Goal: Task Accomplishment & Management: Use online tool/utility

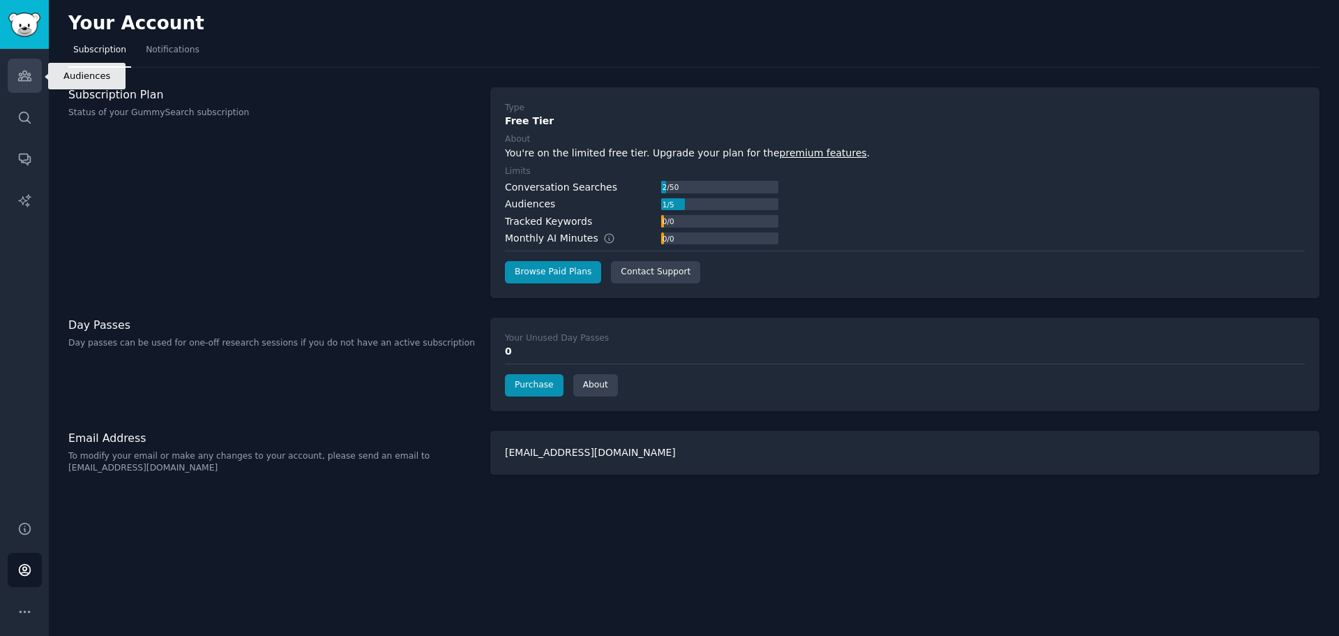
click at [29, 83] on link "Audiences" at bounding box center [25, 76] width 34 height 34
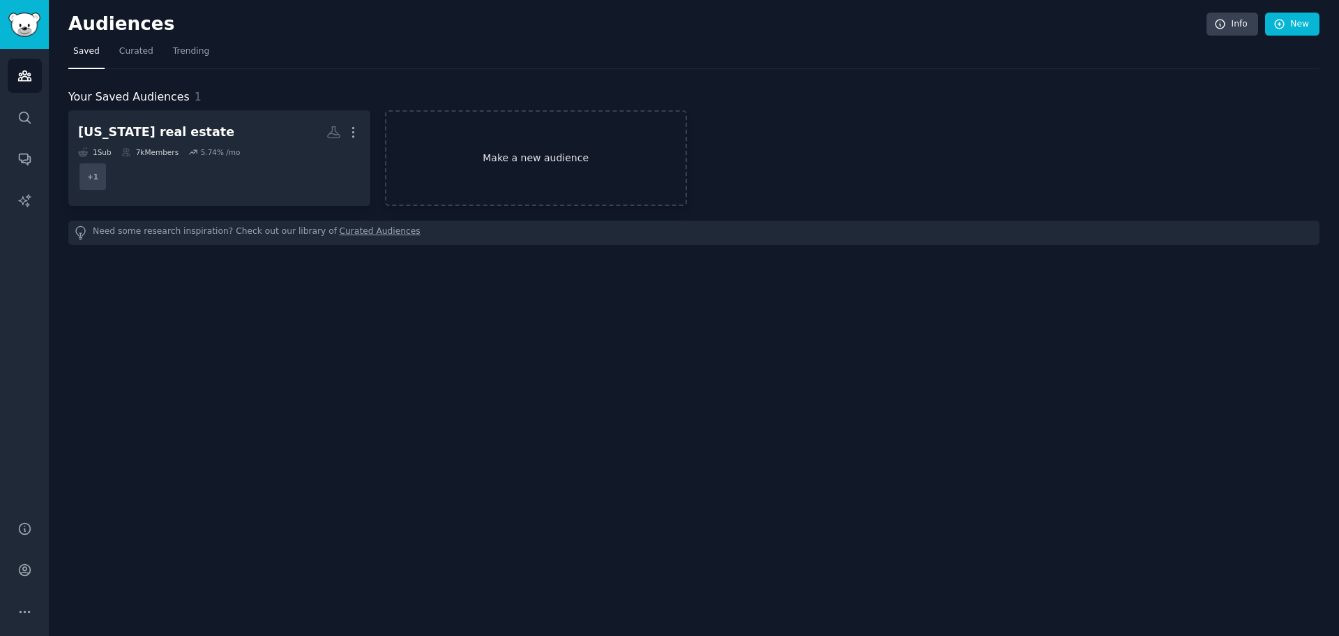
click at [506, 160] on link "Make a new audience" at bounding box center [536, 158] width 302 height 96
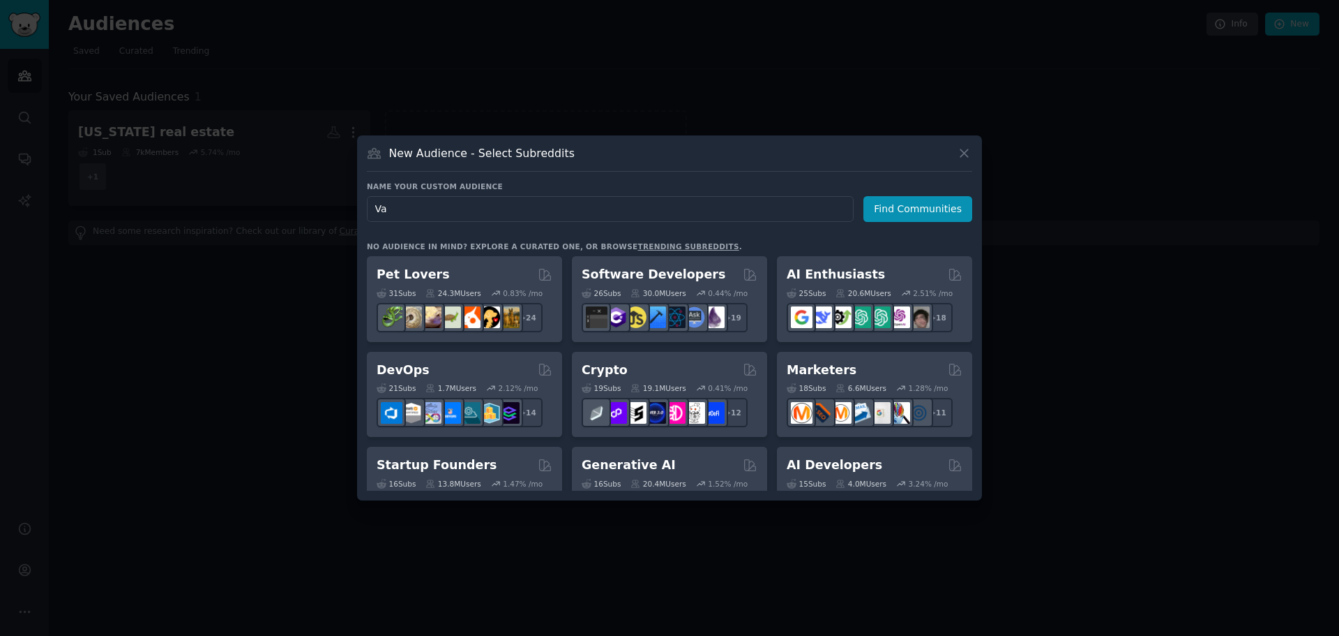
type input "V"
type input "R"
type input "[US_STATE] rental home owners"
click at [920, 206] on button "Find Communities" at bounding box center [918, 209] width 109 height 26
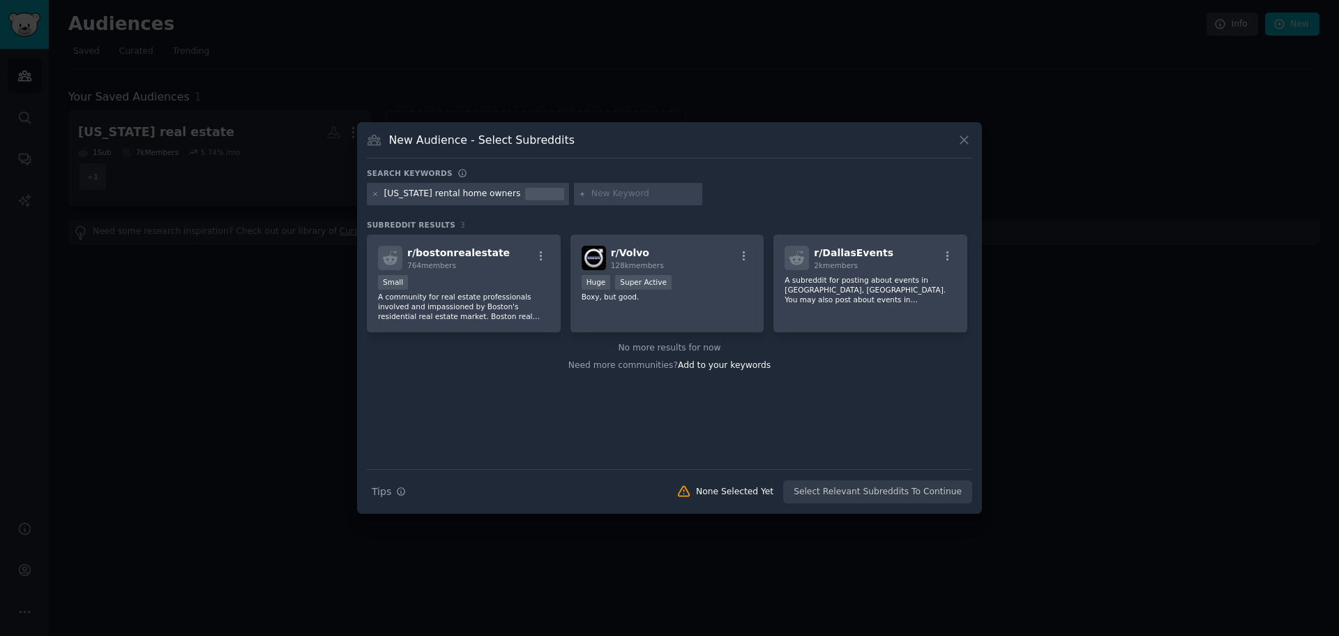
click at [525, 190] on div at bounding box center [544, 189] width 39 height 3
click at [486, 191] on div "[US_STATE] rental home owners" at bounding box center [452, 194] width 137 height 13
click at [486, 190] on div "[US_STATE] rental home owners" at bounding box center [452, 194] width 137 height 13
click at [592, 190] on input "text" at bounding box center [645, 194] width 106 height 13
type input "[US_STATE] relocation"
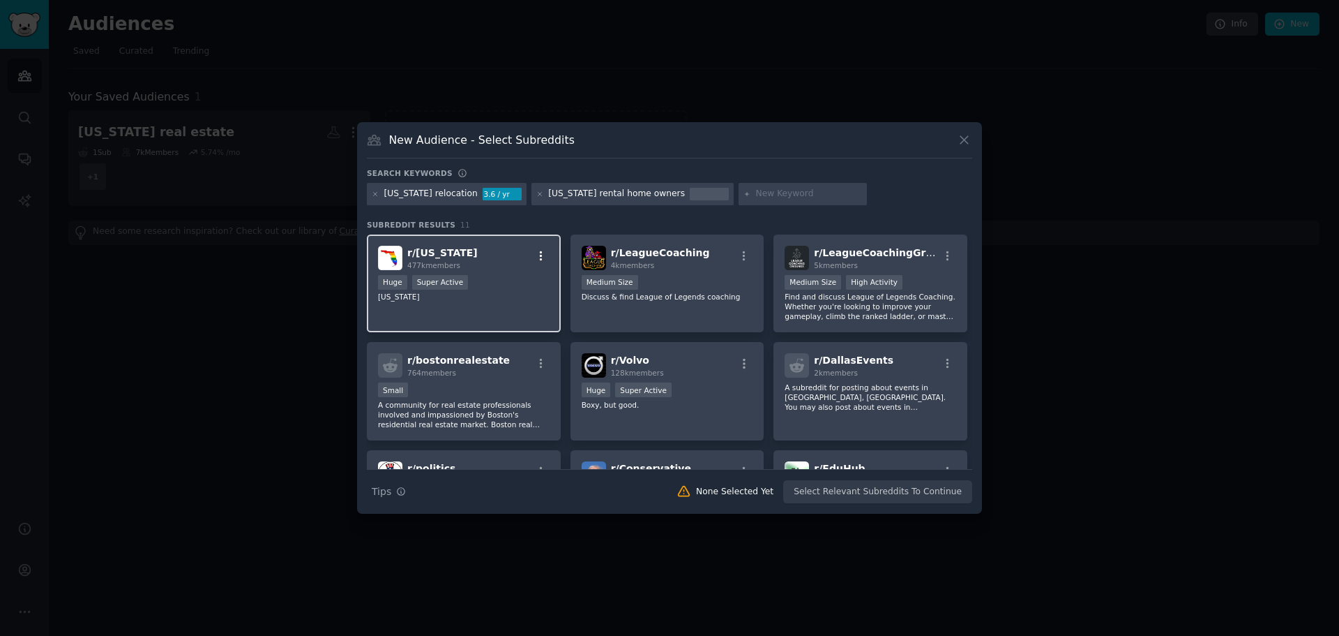
click at [539, 253] on icon "button" at bounding box center [541, 256] width 13 height 13
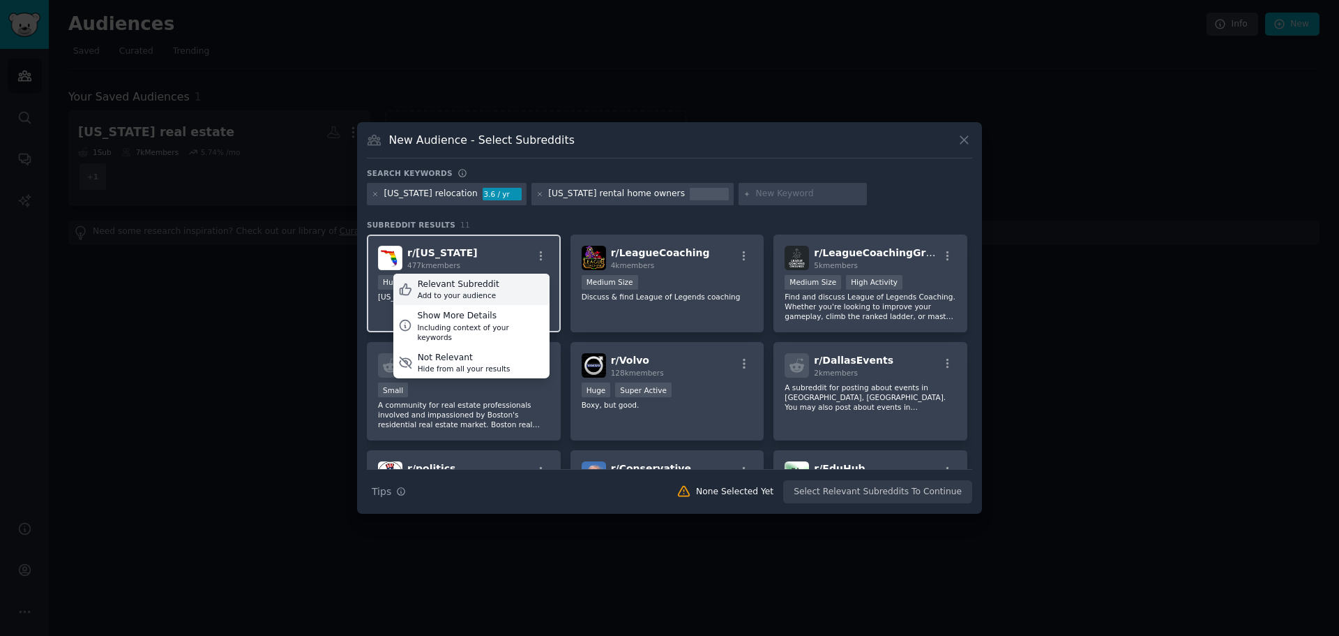
click at [448, 285] on div "Relevant Subreddit" at bounding box center [459, 284] width 82 height 13
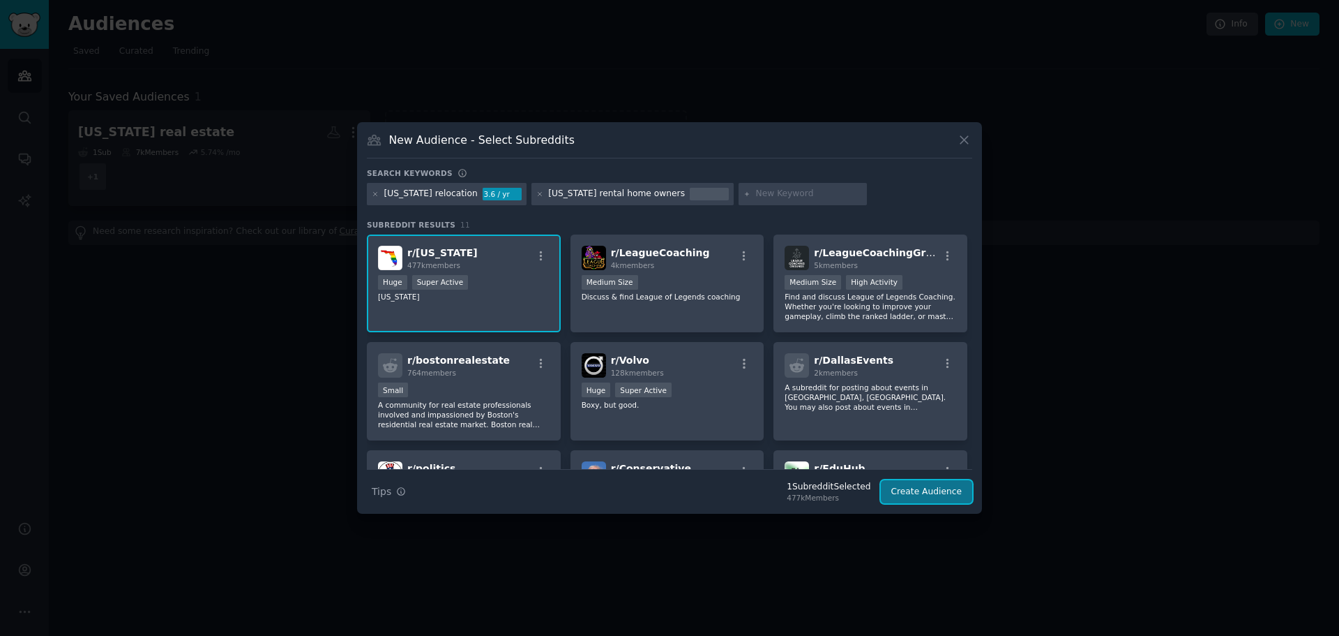
click at [929, 486] on button "Create Audience" at bounding box center [927, 492] width 92 height 24
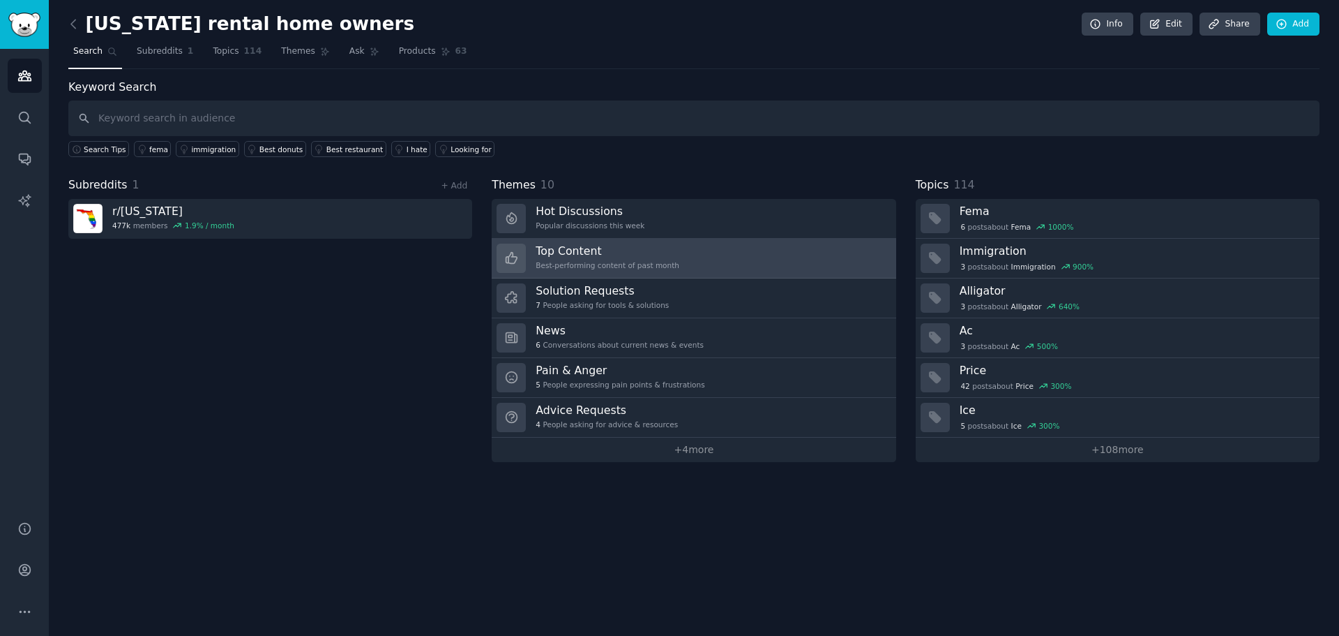
click at [578, 254] on h3 "Top Content" at bounding box center [608, 250] width 144 height 15
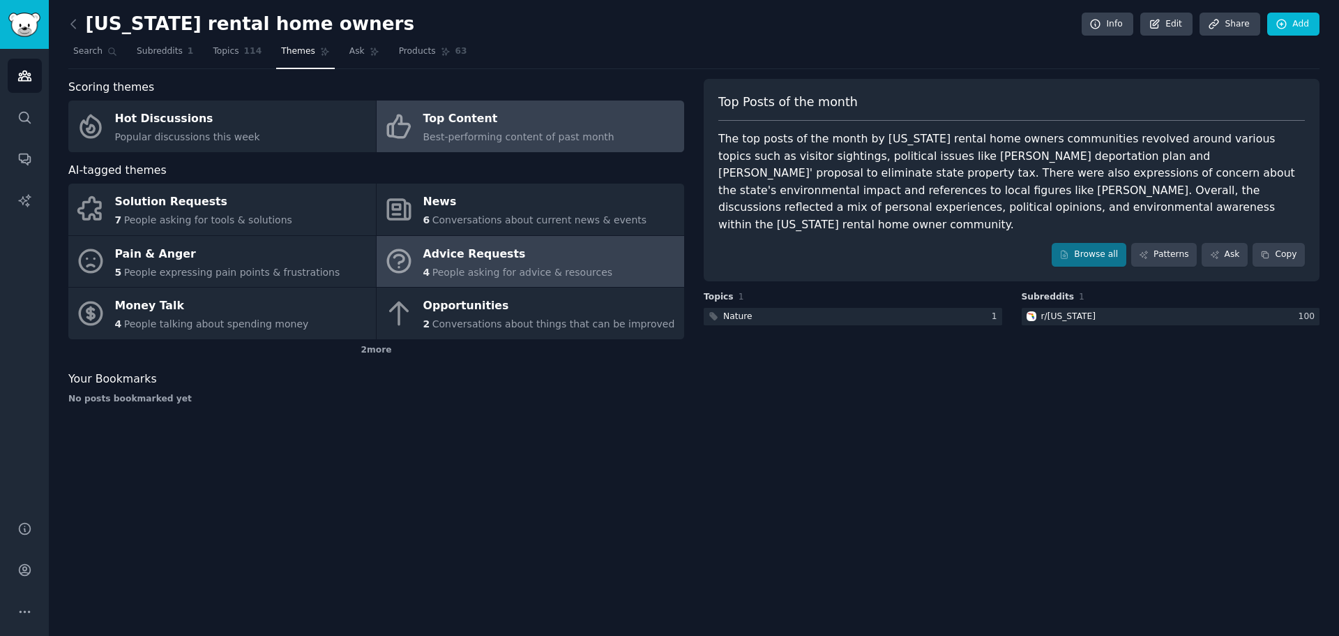
click at [407, 264] on icon at bounding box center [398, 260] width 29 height 29
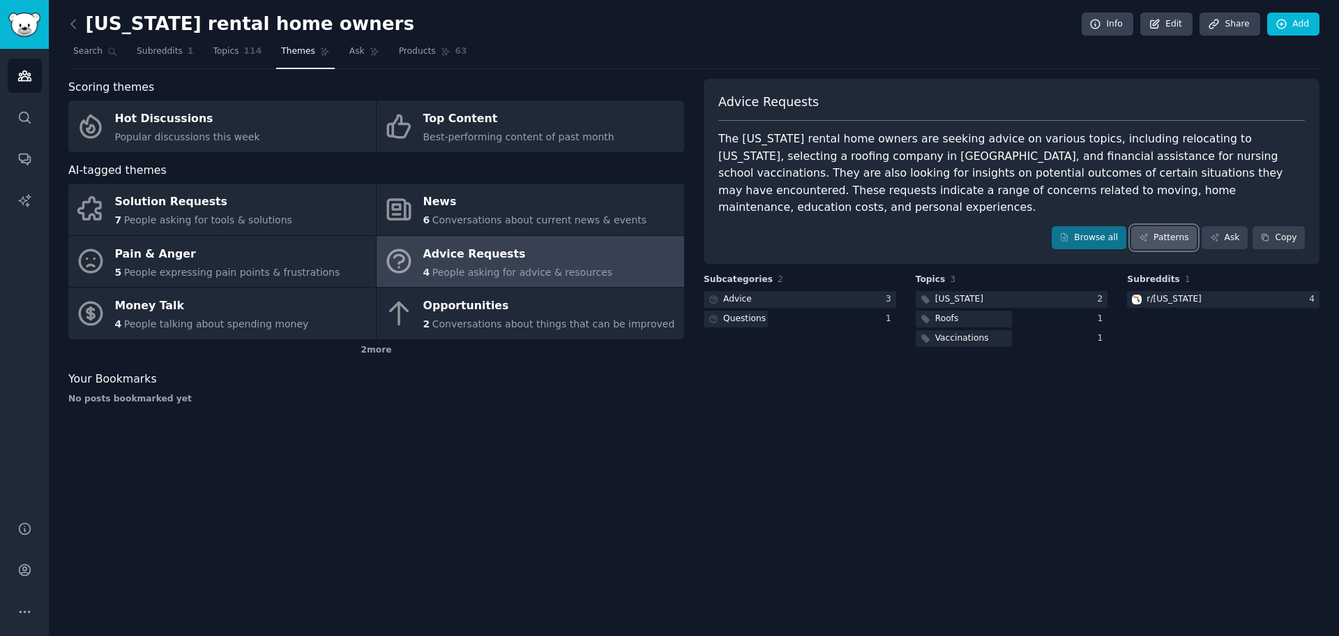
click at [1172, 226] on link "Patterns" at bounding box center [1164, 238] width 66 height 24
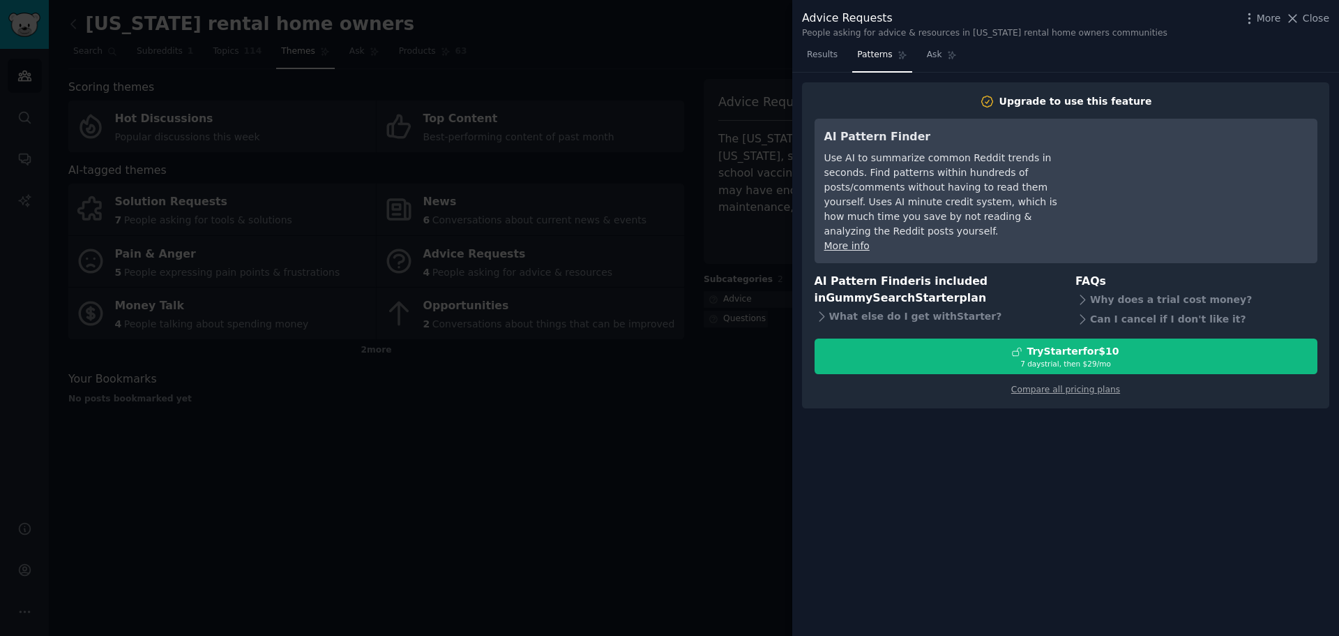
click at [754, 70] on div at bounding box center [669, 318] width 1339 height 636
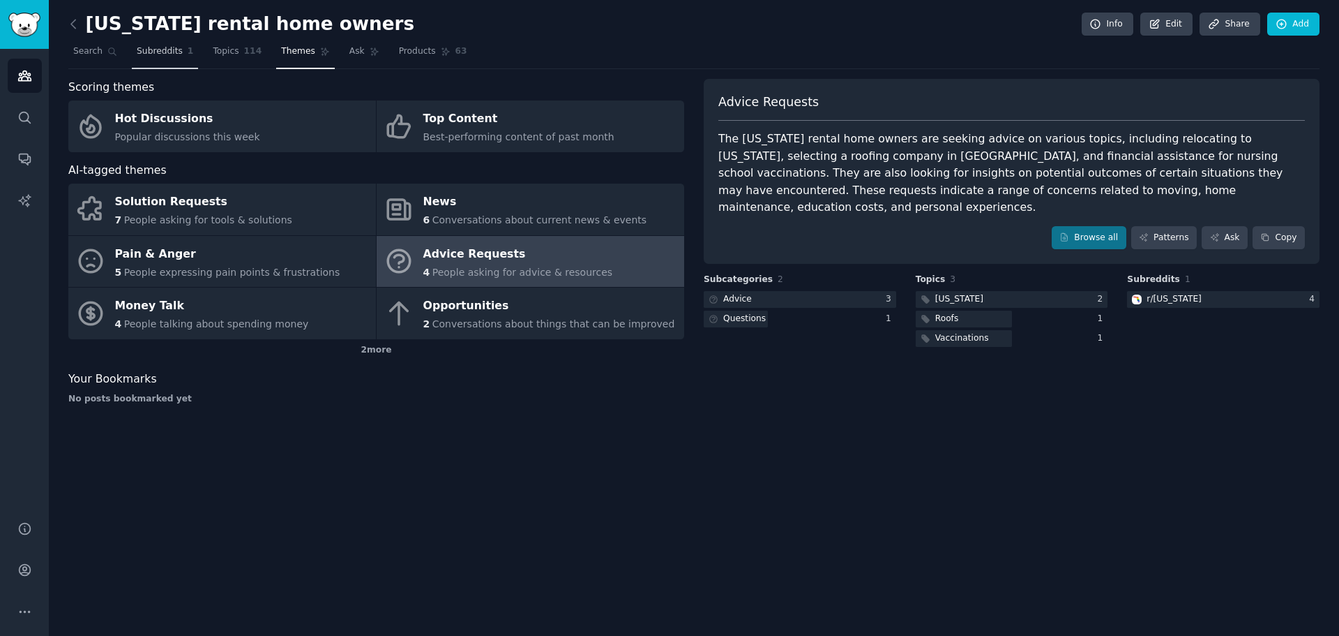
click at [151, 56] on span "Subreddits" at bounding box center [160, 51] width 46 height 13
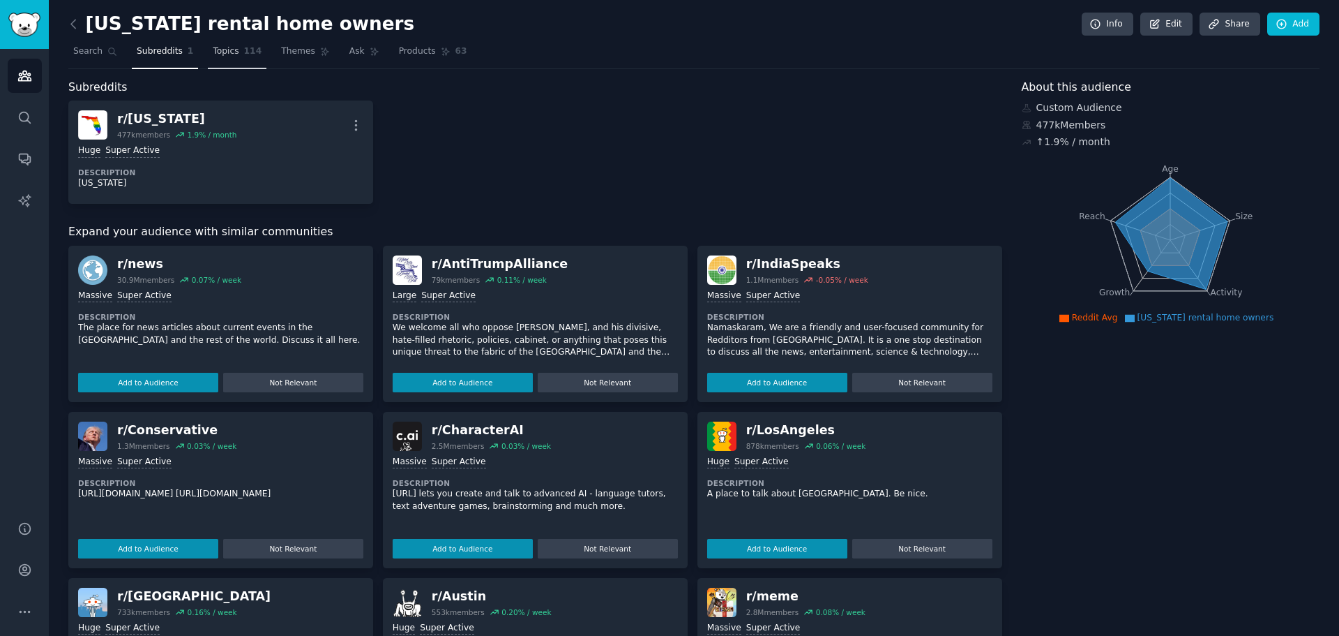
click at [228, 53] on span "Topics" at bounding box center [226, 51] width 26 height 13
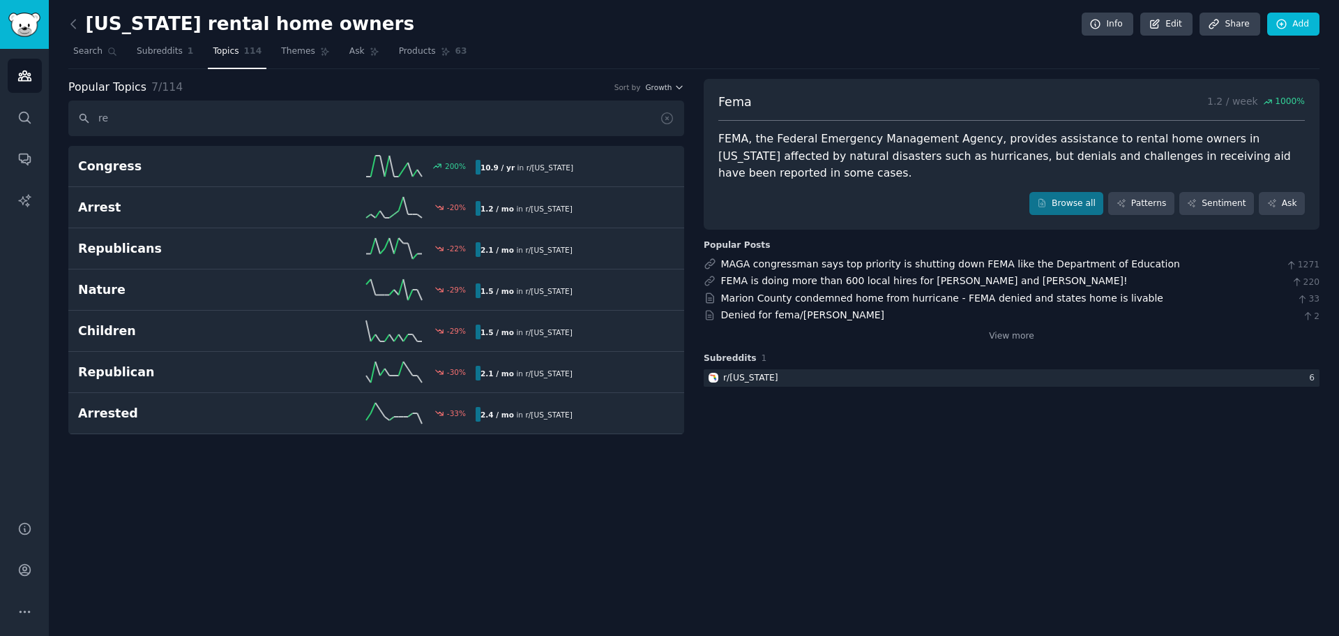
type input "r"
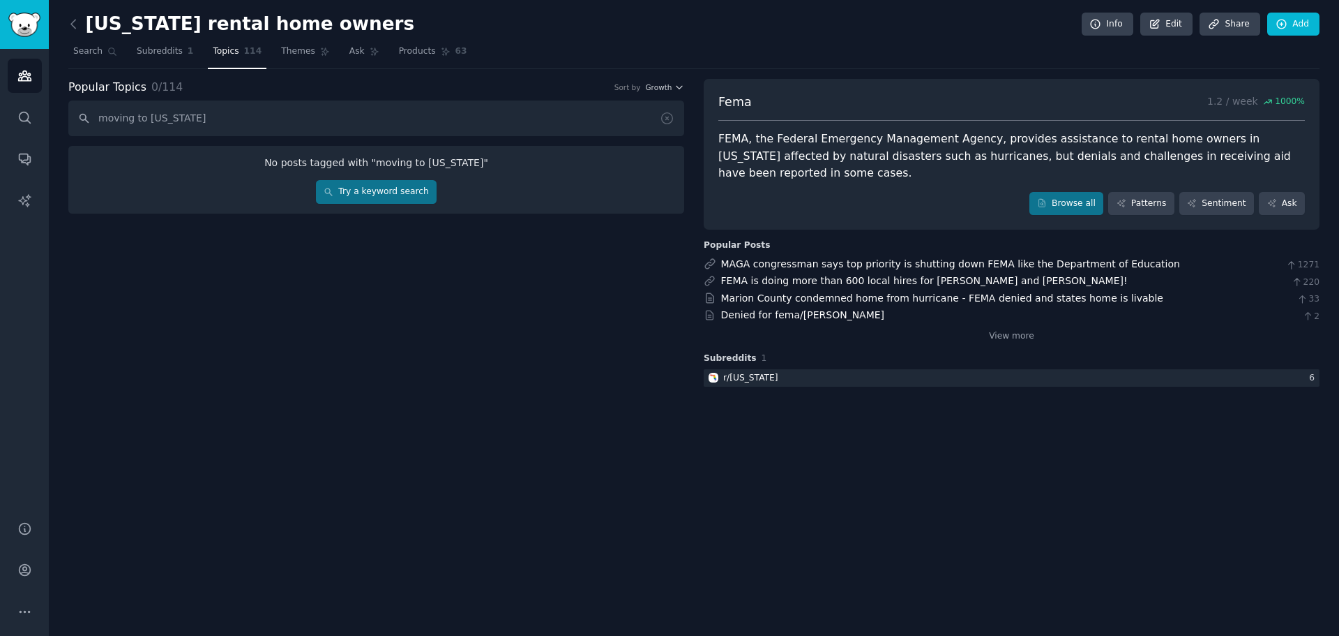
type input "moving to [US_STATE]"
click at [150, 53] on span "Subreddits" at bounding box center [160, 51] width 46 height 13
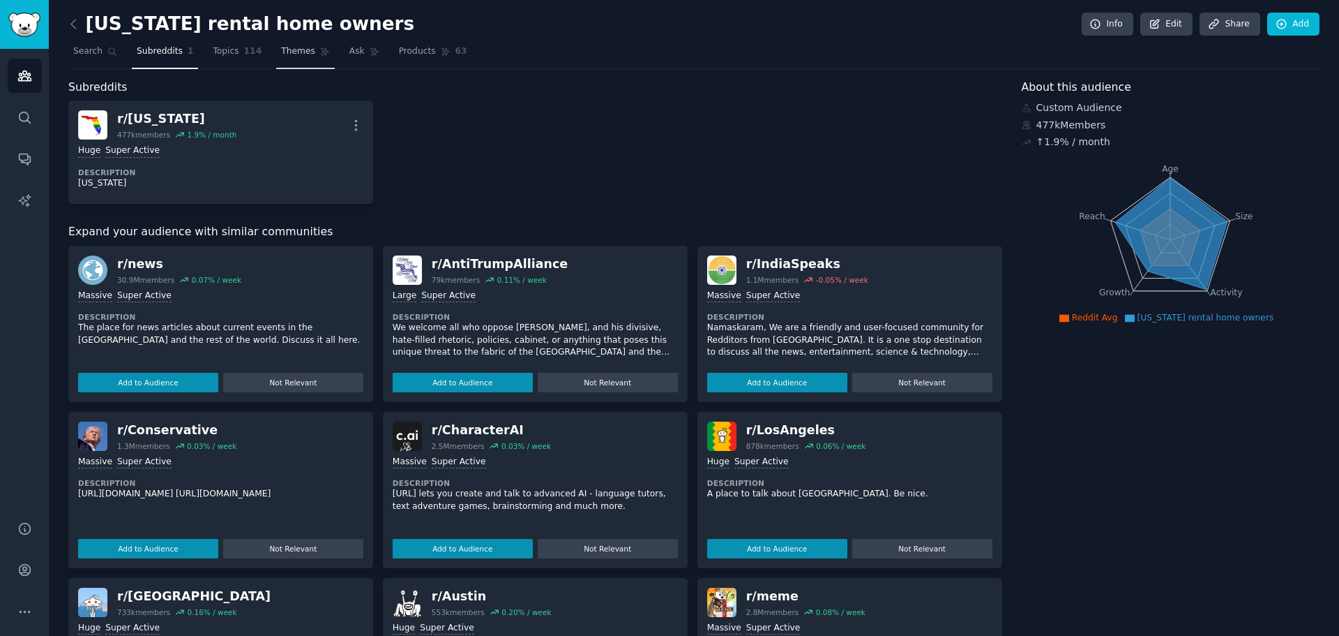
click at [294, 52] on span "Themes" at bounding box center [298, 51] width 34 height 13
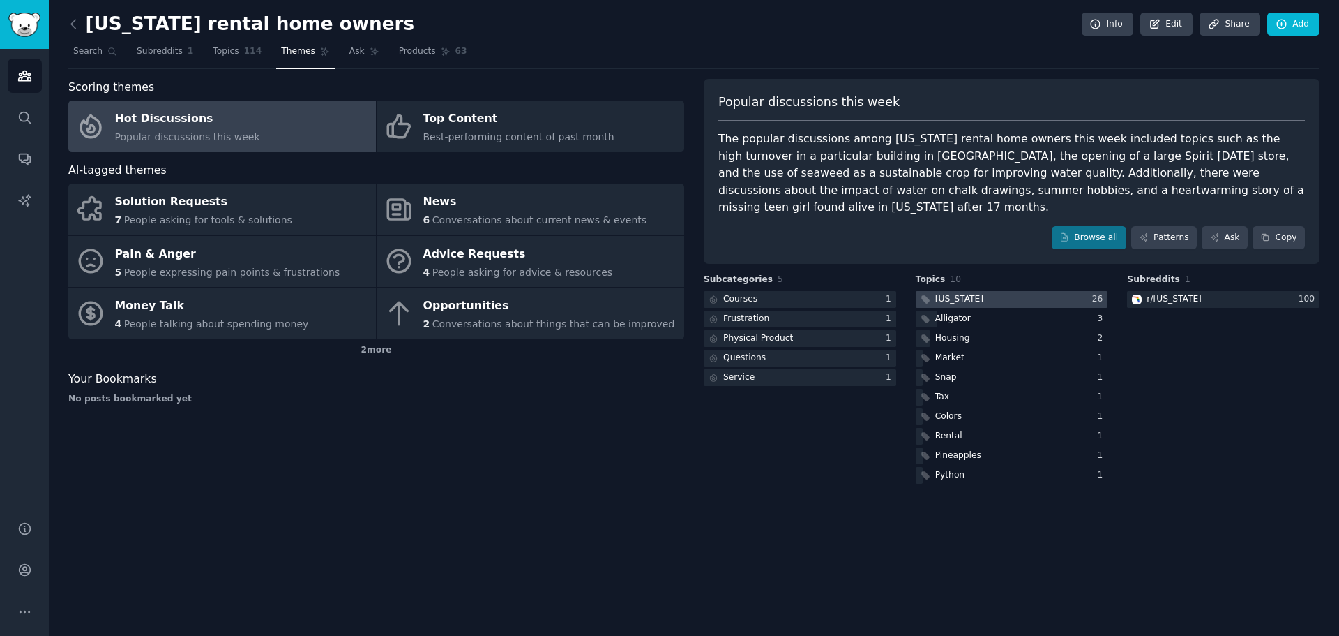
click at [936, 293] on div "[US_STATE]" at bounding box center [959, 299] width 48 height 13
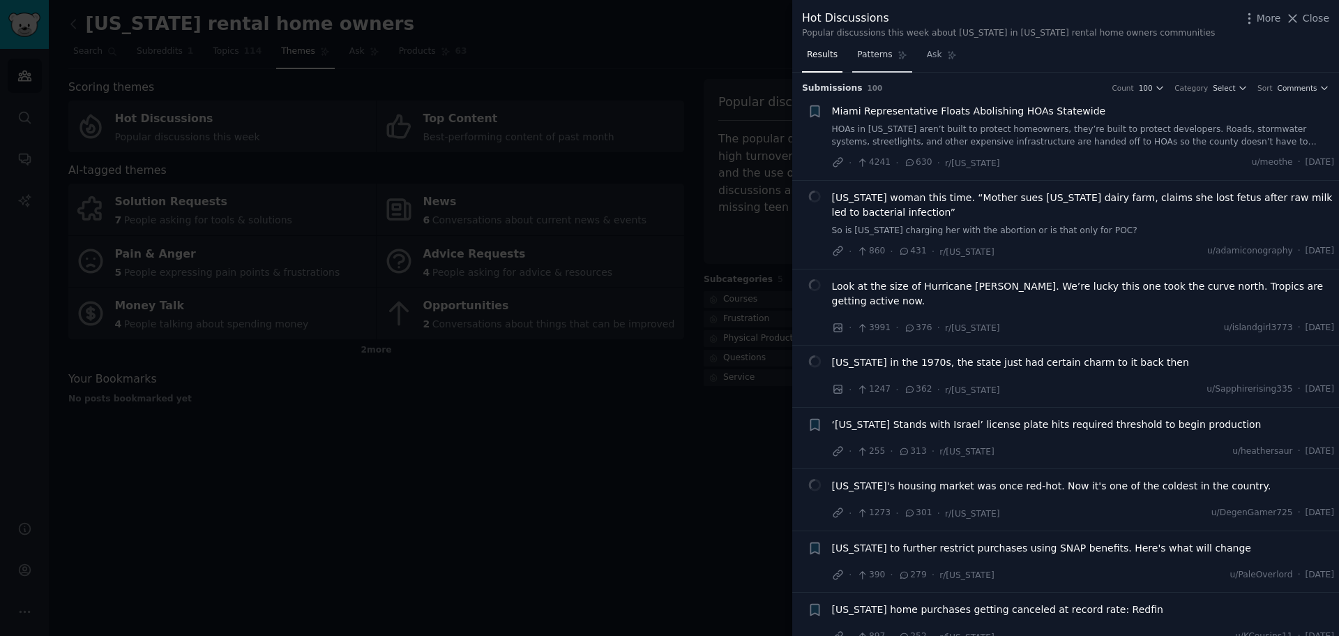
click at [871, 58] on span "Patterns" at bounding box center [874, 55] width 35 height 13
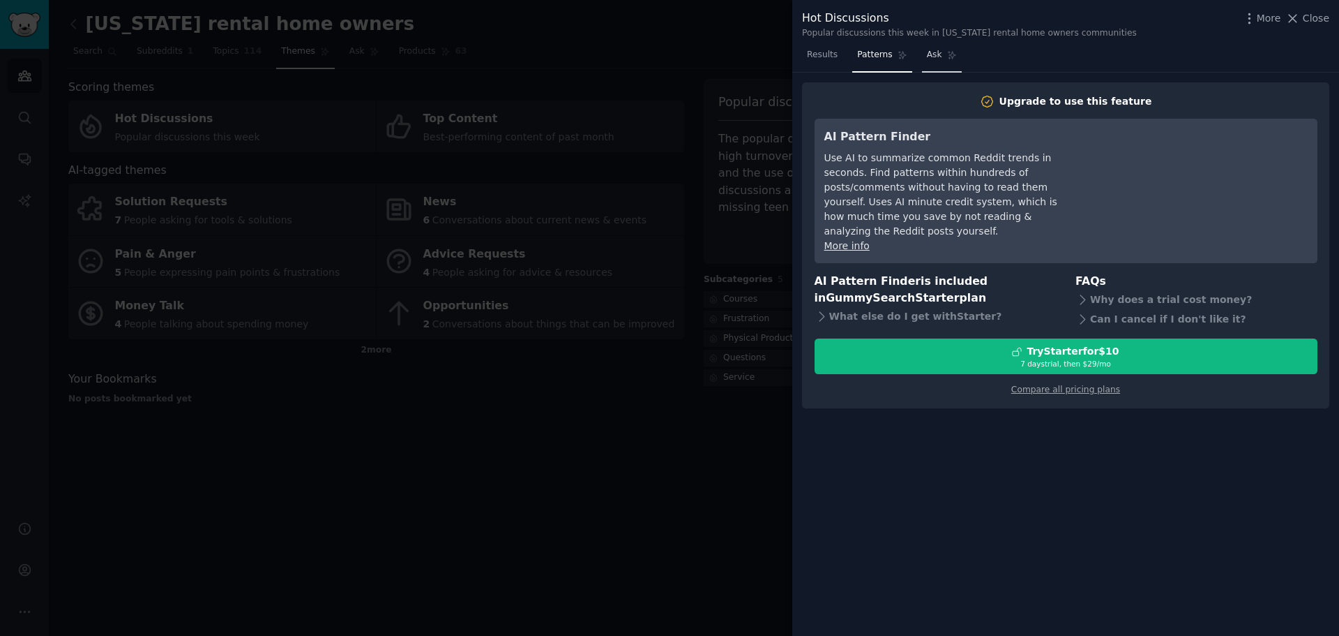
click at [927, 54] on span "Ask" at bounding box center [934, 55] width 15 height 13
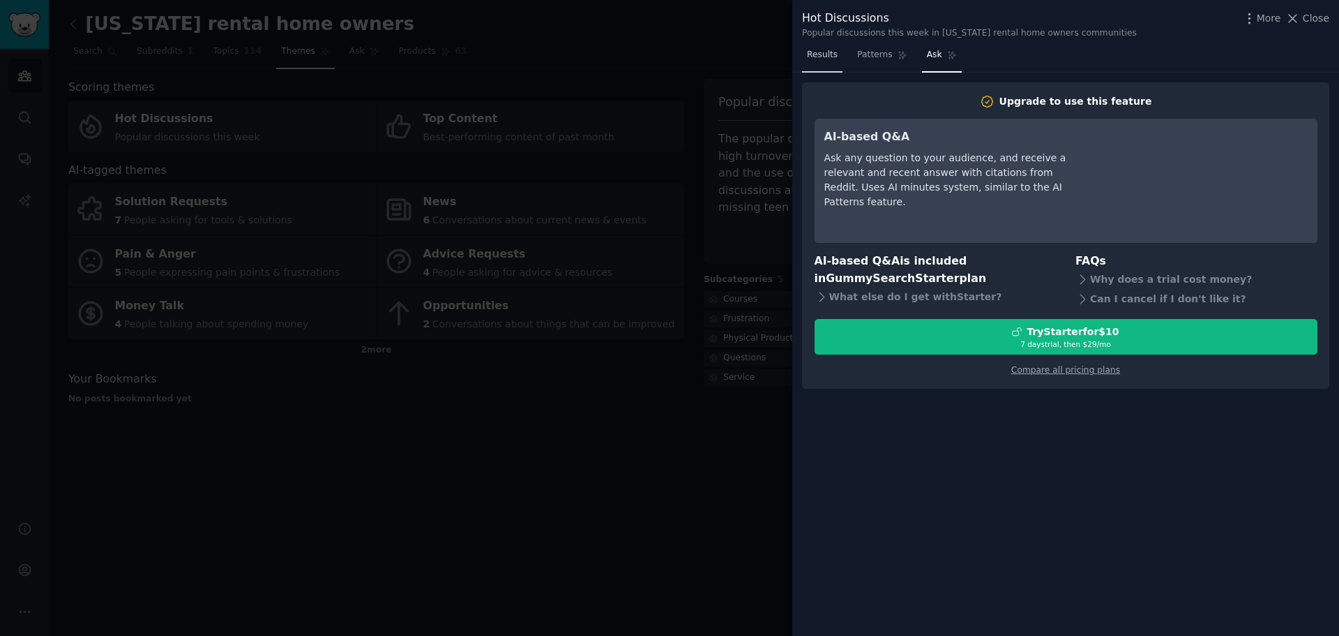
click at [820, 57] on span "Results" at bounding box center [822, 55] width 31 height 13
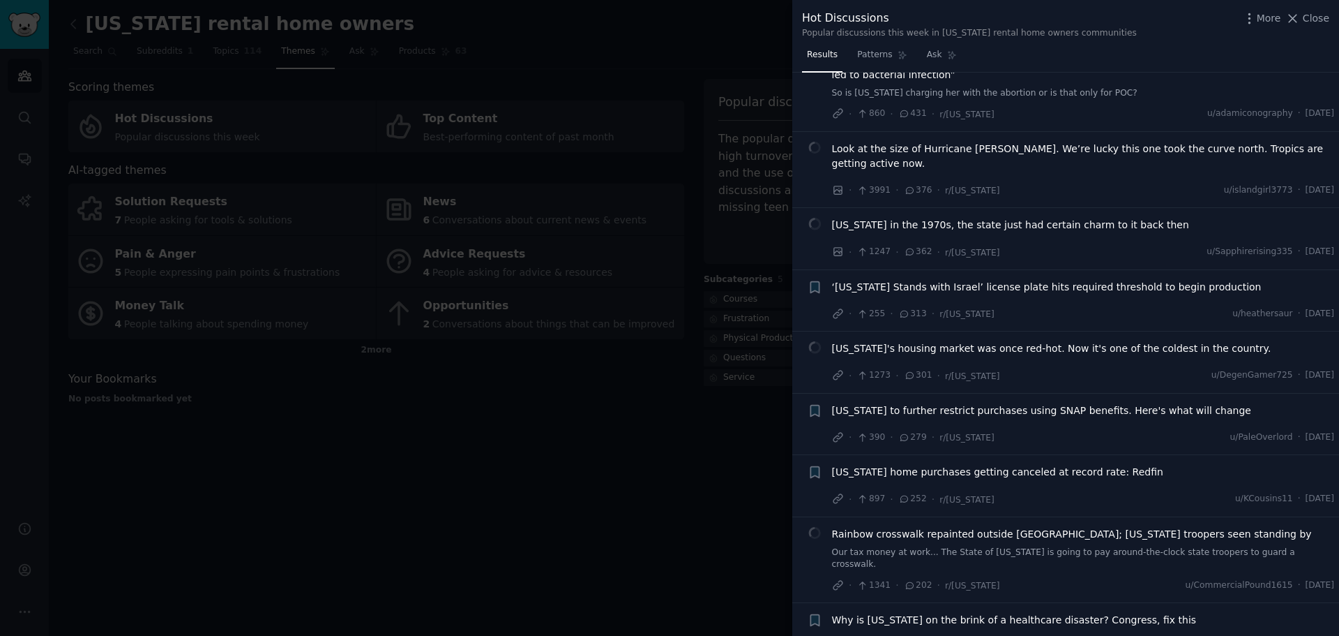
scroll to position [140, 0]
click at [965, 339] on span "[US_STATE]'s housing market was once red-hot. Now it's one of the coldest in th…" at bounding box center [1051, 346] width 439 height 15
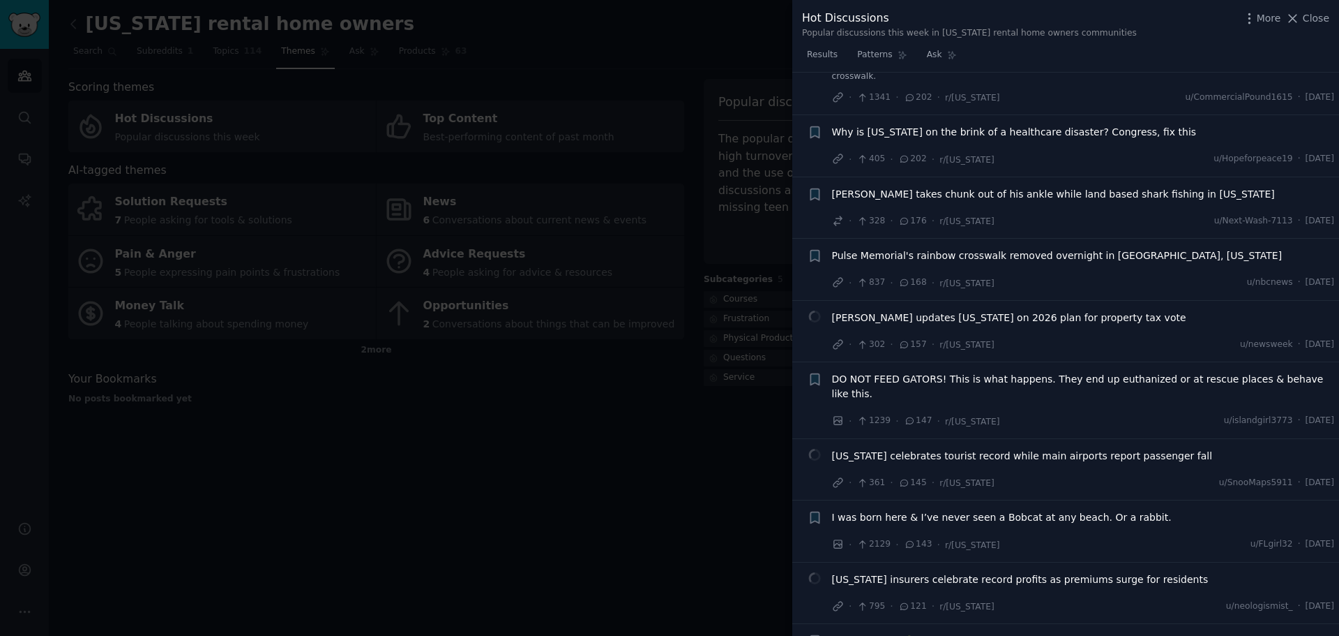
scroll to position [1219, 0]
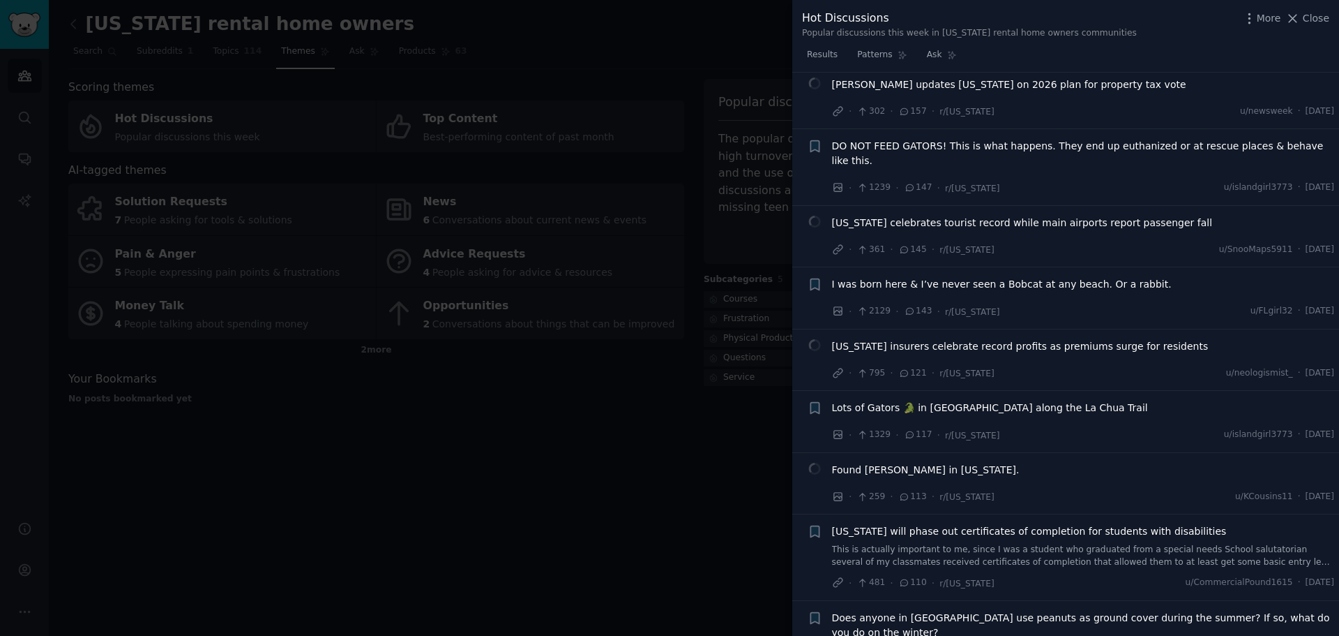
click at [866, 463] on span "Found [PERSON_NAME] in [US_STATE]." at bounding box center [926, 470] width 188 height 15
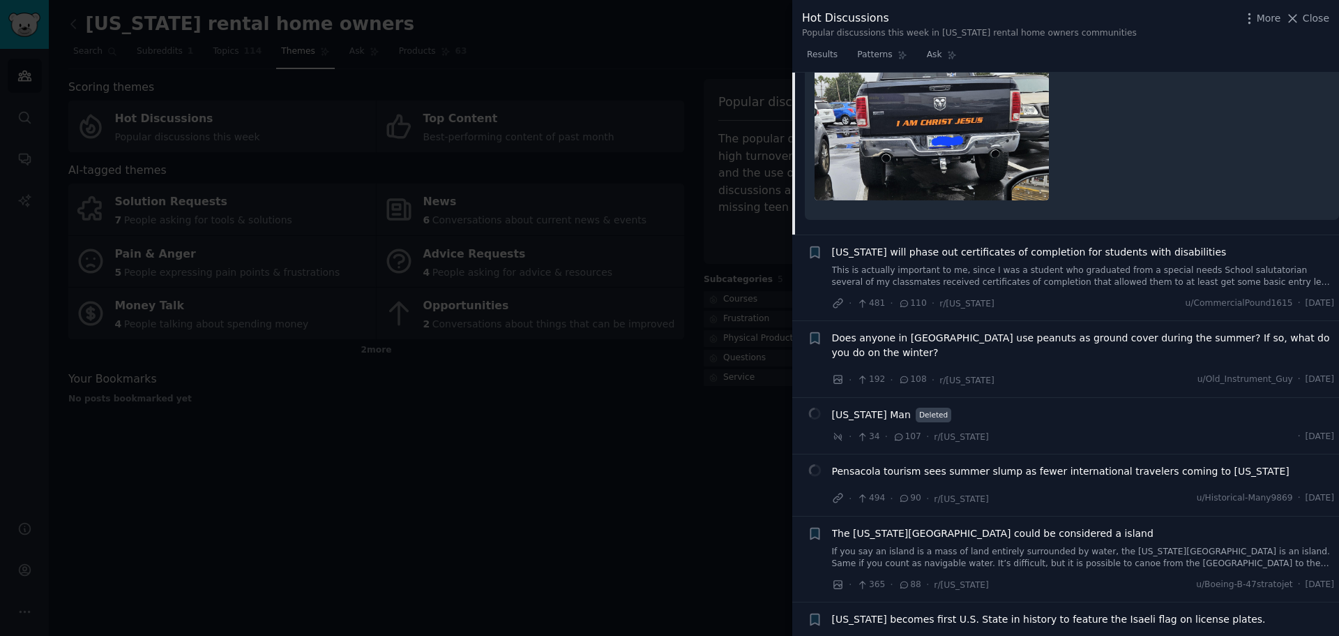
scroll to position [709, 0]
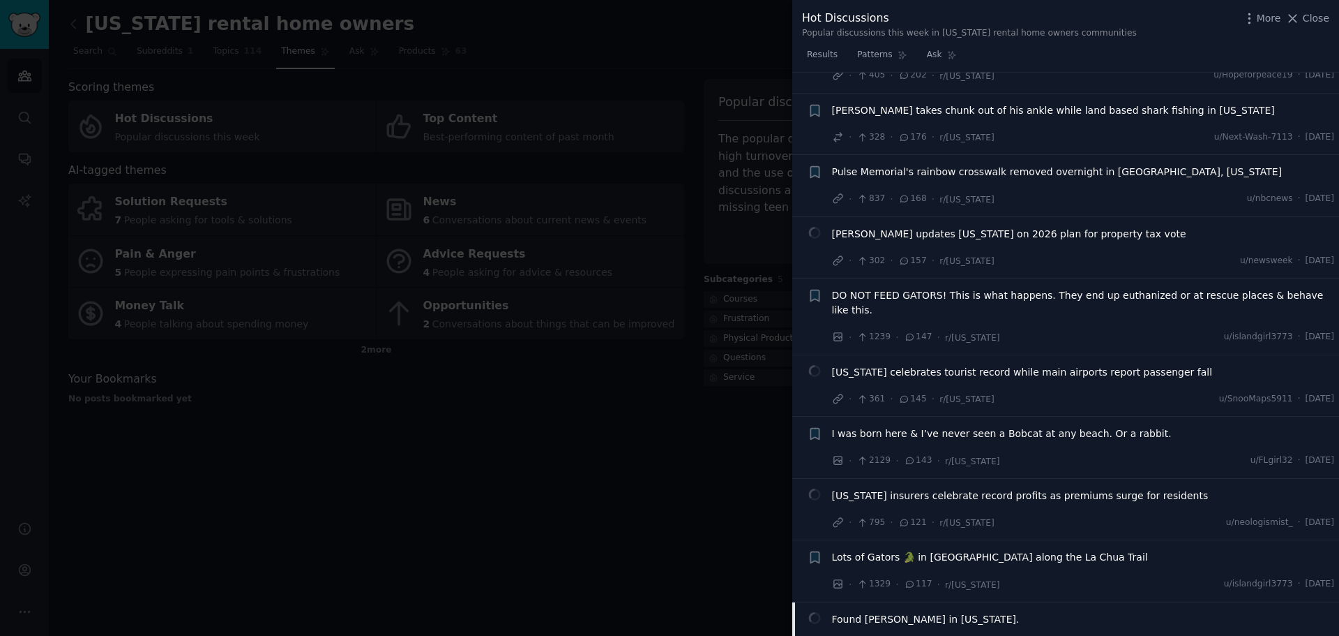
click at [516, 236] on div at bounding box center [669, 318] width 1339 height 636
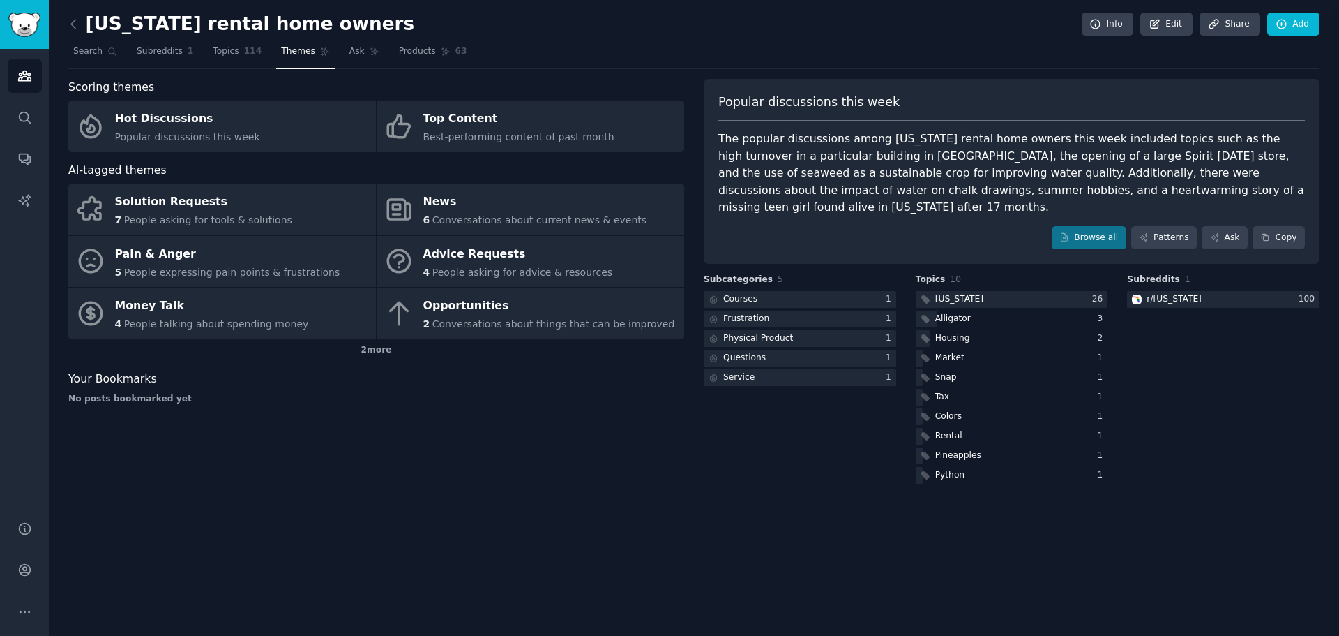
click at [477, 69] on div "[US_STATE] rental home owners Info Edit Share Add Search Subreddits 1 Topics 11…" at bounding box center [693, 253] width 1251 height 467
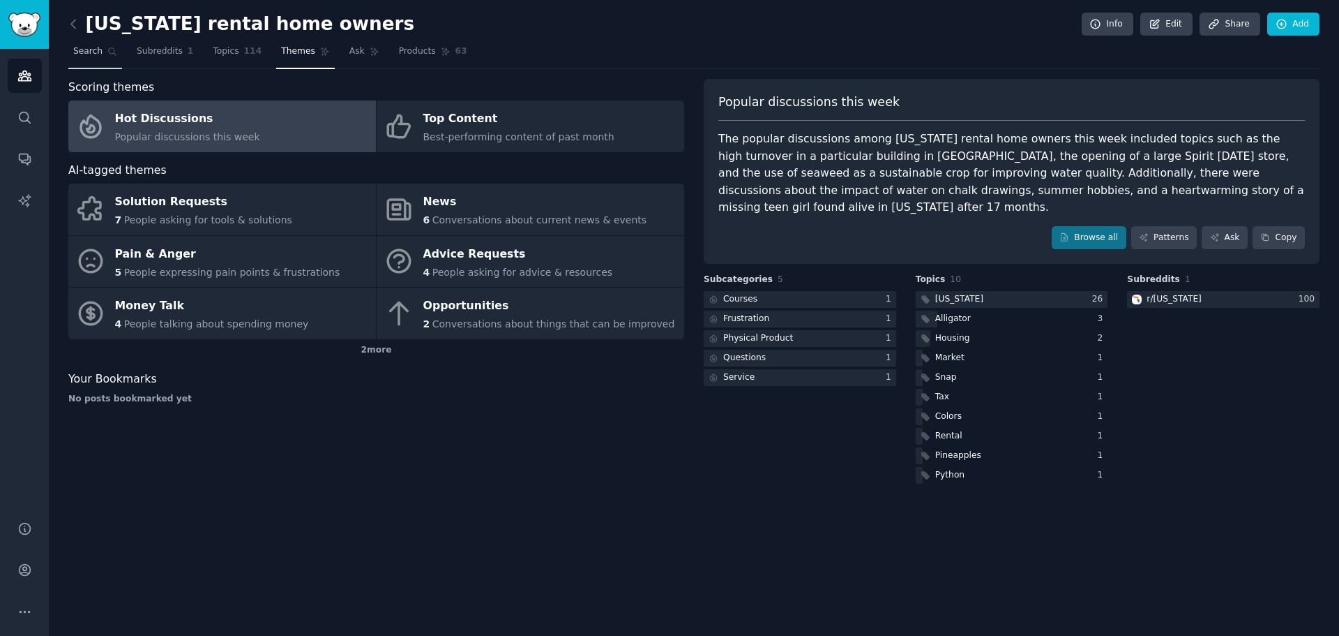
click at [80, 51] on span "Search" at bounding box center [87, 51] width 29 height 13
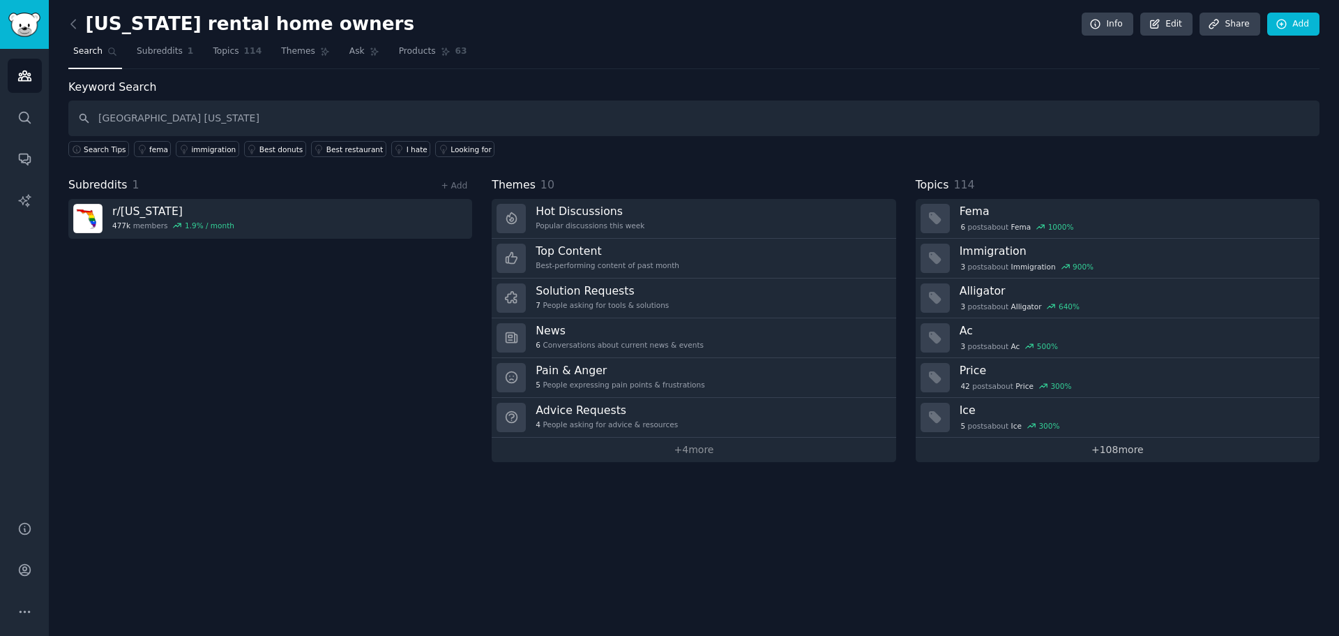
type input "[GEOGRAPHIC_DATA] [US_STATE]"
click at [1106, 449] on link "+ 108 more" at bounding box center [1118, 449] width 404 height 24
